Goal: Go to known website: Access a specific website the user already knows

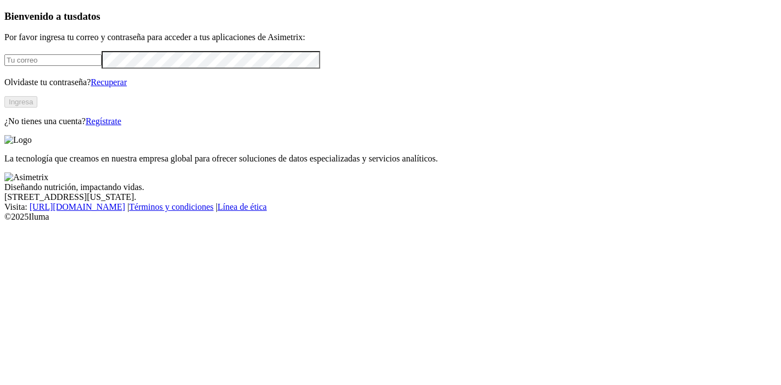
click at [102, 66] on input "email" at bounding box center [52, 60] width 97 height 12
type input "[PERSON_NAME][EMAIL_ADDRESS][PERSON_NAME][DOMAIN_NAME]"
click at [37, 108] on button "Ingresa" at bounding box center [20, 102] width 33 height 12
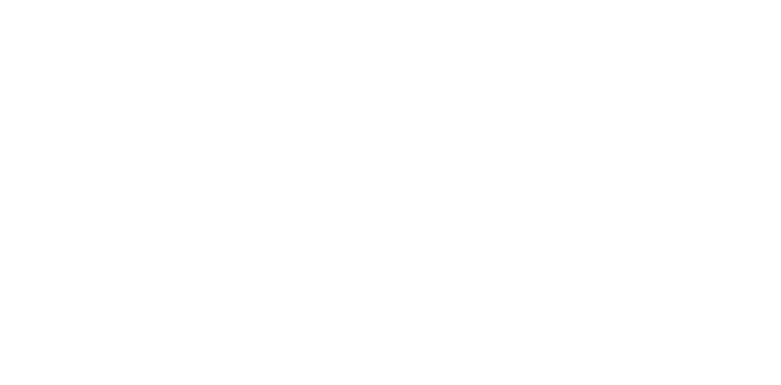
type input "jat"
